Goal: Task Accomplishment & Management: Use online tool/utility

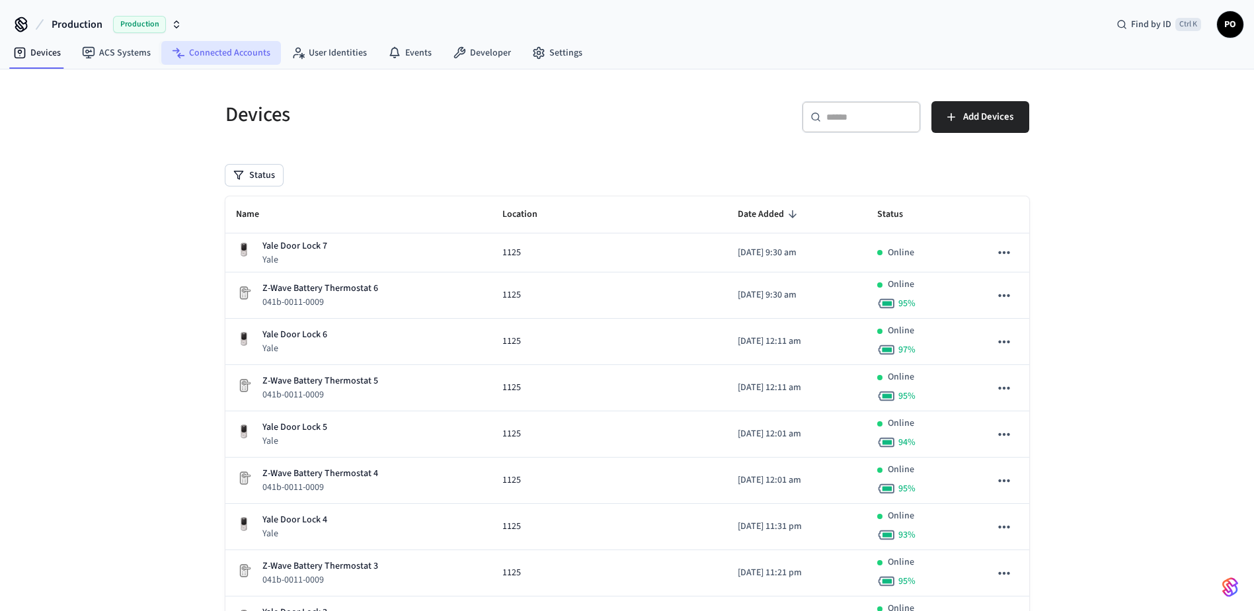
click at [207, 52] on link "Connected Accounts" at bounding box center [221, 53] width 120 height 24
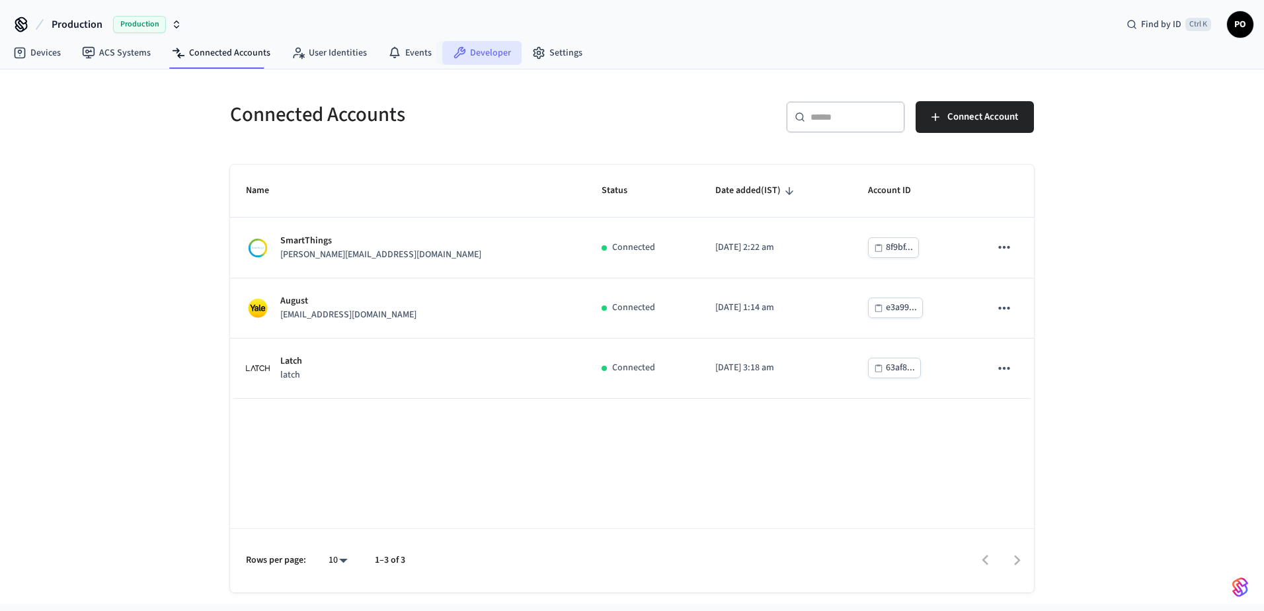
click at [496, 57] on link "Developer" at bounding box center [481, 53] width 79 height 24
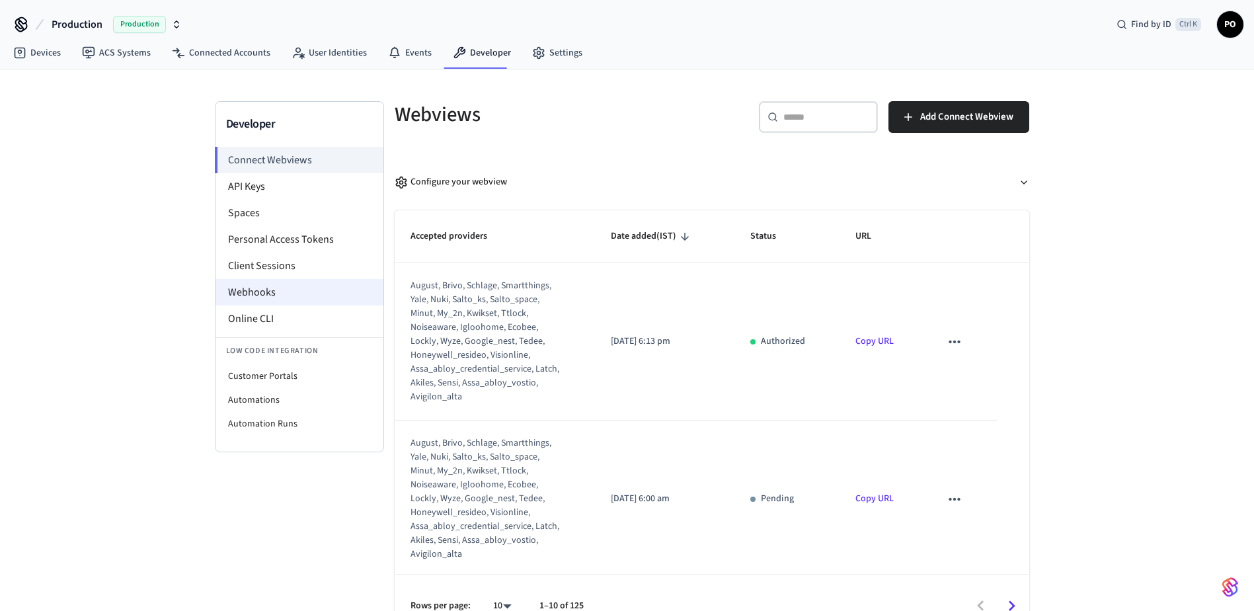
click at [284, 293] on li "Webhooks" at bounding box center [299, 292] width 168 height 26
click at [250, 296] on li "Webhooks" at bounding box center [299, 292] width 168 height 26
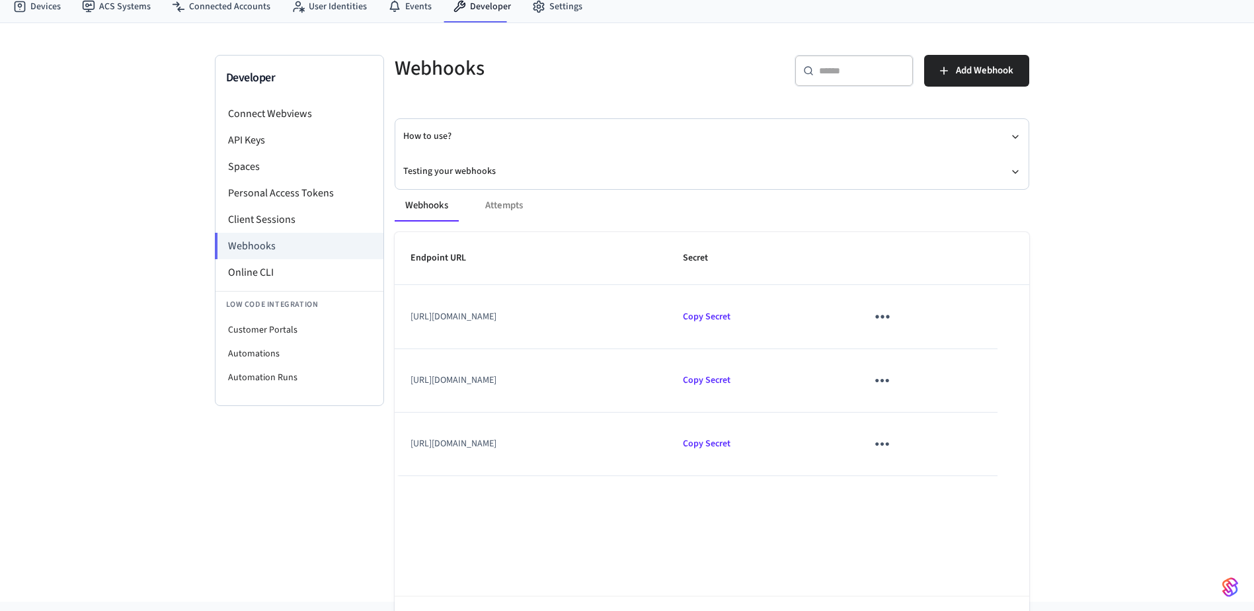
scroll to position [95, 0]
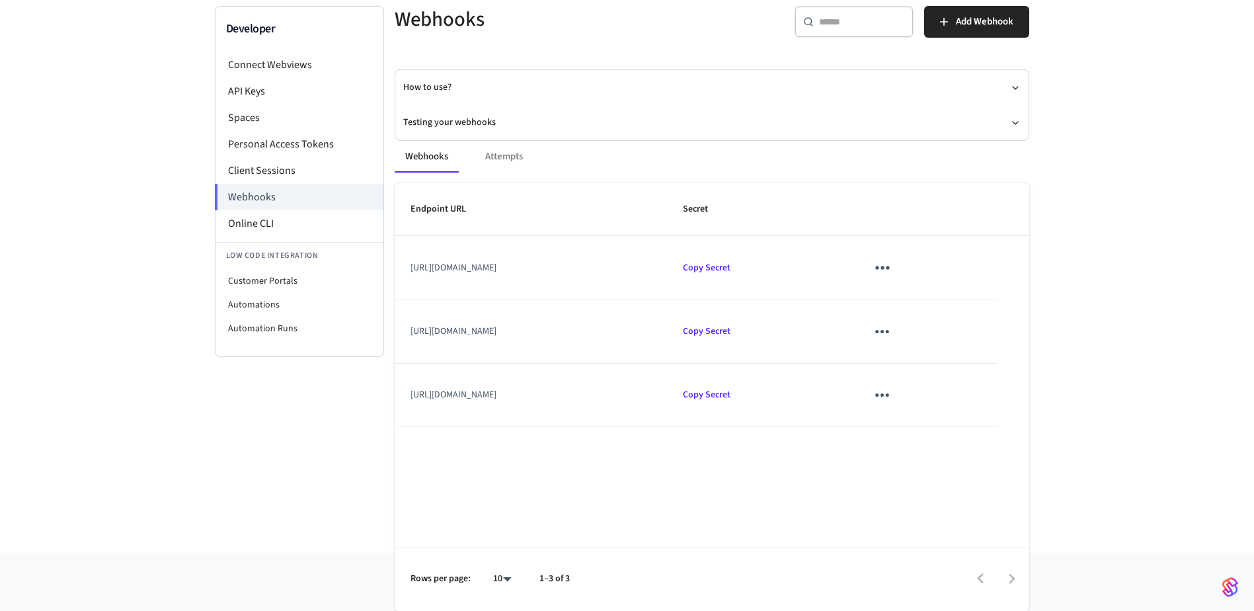
drag, startPoint x: 751, startPoint y: 268, endPoint x: 375, endPoint y: 260, distance: 376.1
click at [375, 260] on div "Developer Connect Webviews API Keys Spaces Personal Access Tokens Client Sessio…" at bounding box center [627, 279] width 825 height 547
click at [308, 424] on div "Developer Connect Webviews API Keys Spaces Personal Access Tokens Client Sessio…" at bounding box center [299, 279] width 169 height 547
click at [459, 128] on div "Webhooks Attempts Endpoint URL Secret [URL][DOMAIN_NAME] Copy Secret [URL][DOMA…" at bounding box center [704, 368] width 650 height 486
click at [459, 122] on button "Testing your webhooks" at bounding box center [711, 122] width 617 height 35
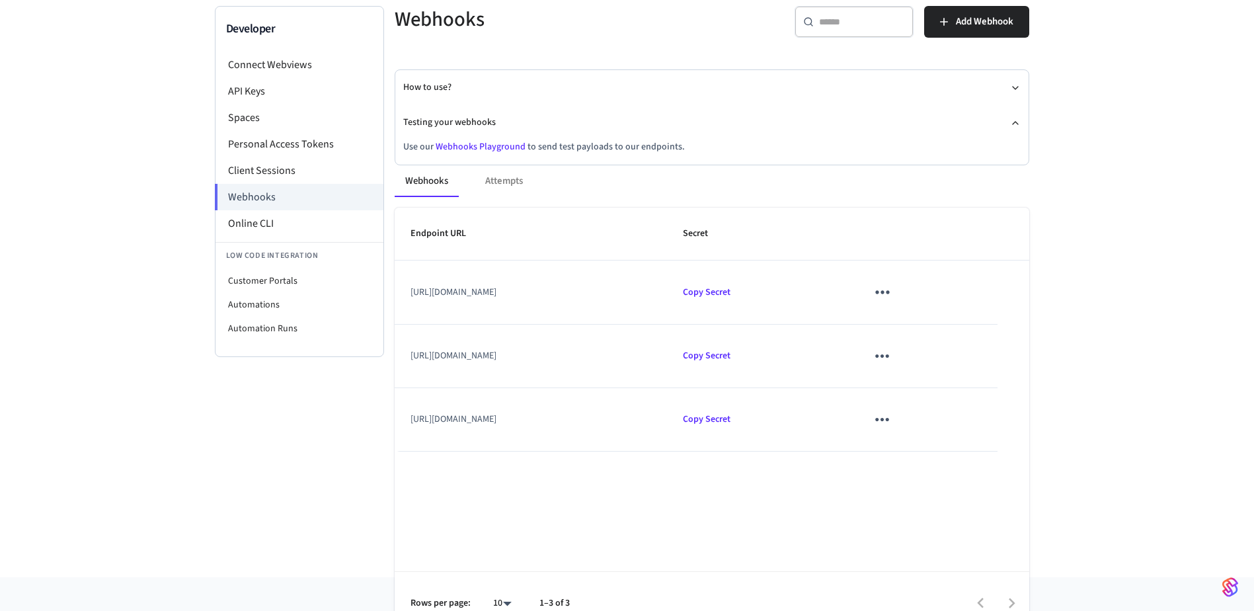
click at [458, 150] on div "Webhooks Attempts Endpoint URL Secret [URL][DOMAIN_NAME] Copy Secret [URL][DOMA…" at bounding box center [704, 392] width 650 height 486
click at [458, 145] on link "Webhooks Playground" at bounding box center [480, 146] width 90 height 13
